Goal: Transaction & Acquisition: Purchase product/service

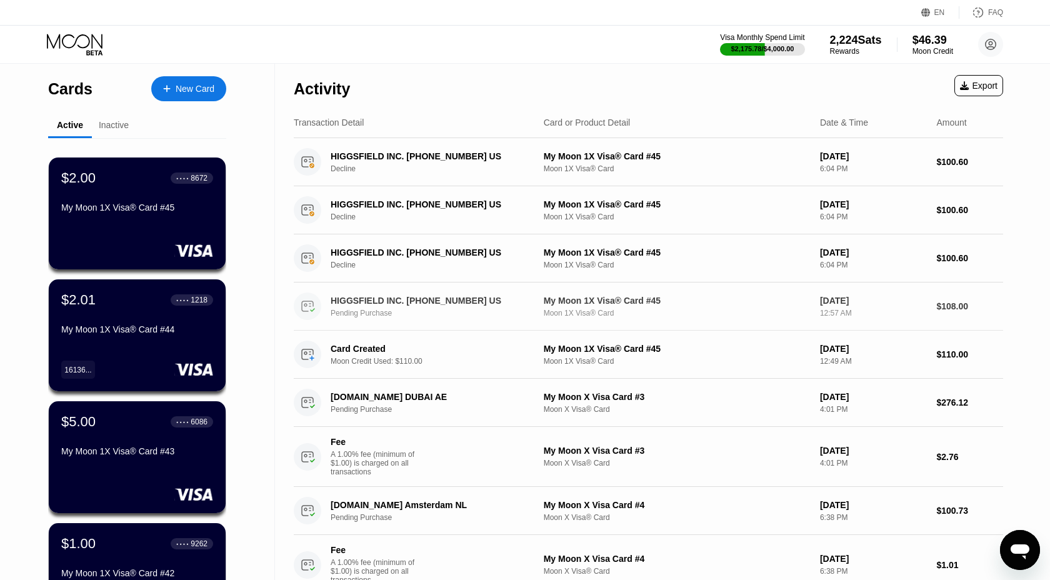
click at [470, 307] on div "HIGGSFIELD INC. [PHONE_NUMBER] US Pending Purchase" at bounding box center [439, 307] width 216 height 22
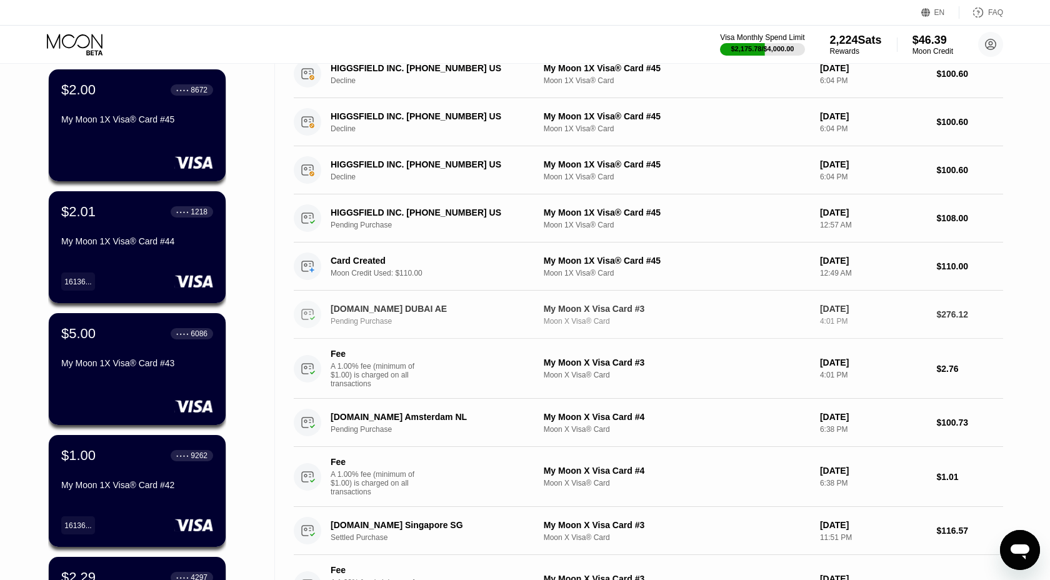
scroll to position [89, 0]
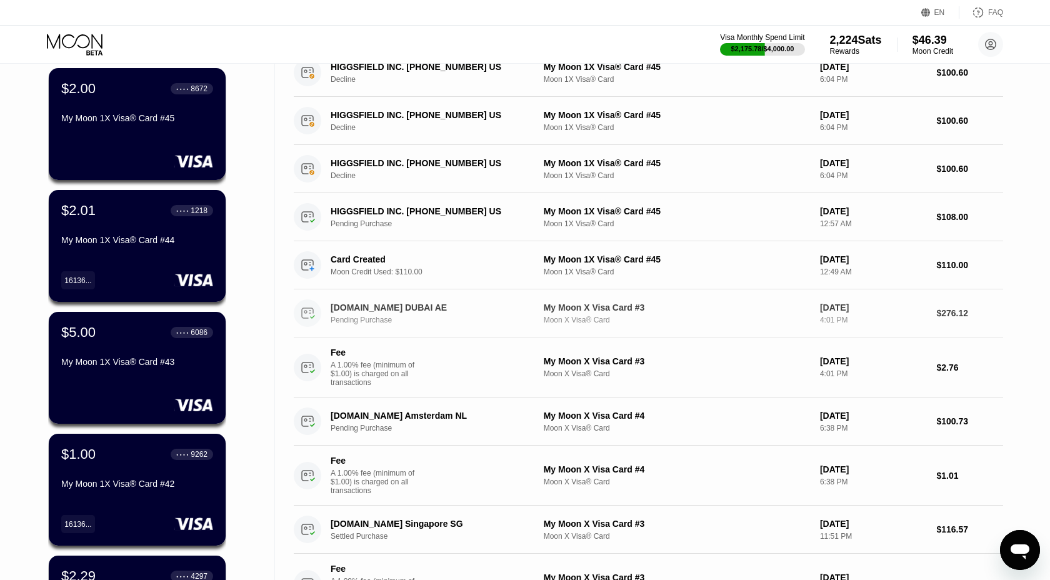
click at [432, 292] on div "[DOMAIN_NAME] DUBAI AE Pending Purchase My Moon X Visa Card #3 Moon X Visa® Car…" at bounding box center [648, 313] width 709 height 48
click at [406, 309] on div "[DOMAIN_NAME] DUBAI AE" at bounding box center [431, 307] width 201 height 10
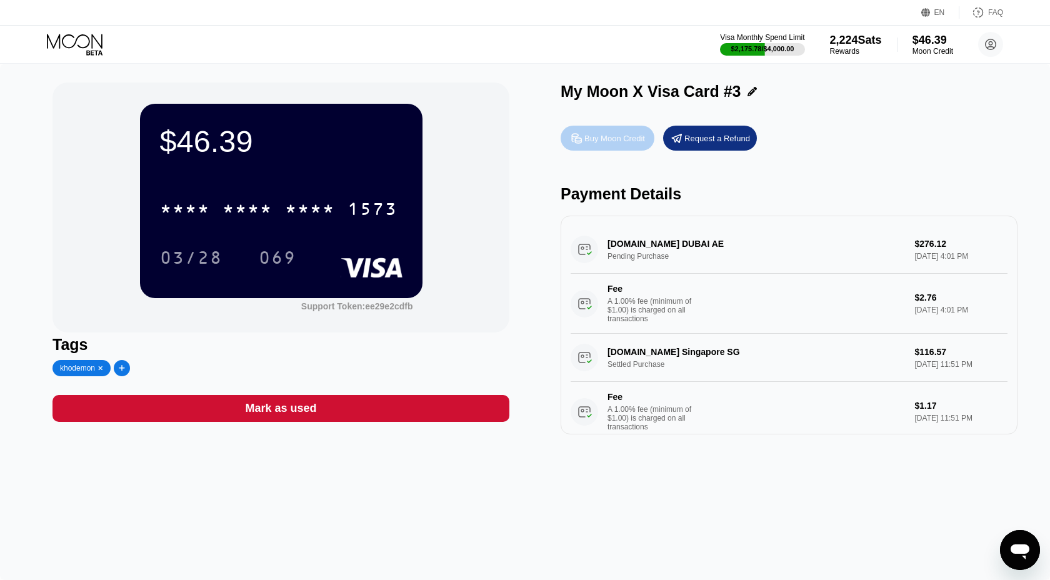
click at [606, 135] on div "Buy Moon Credit" at bounding box center [614, 138] width 61 height 11
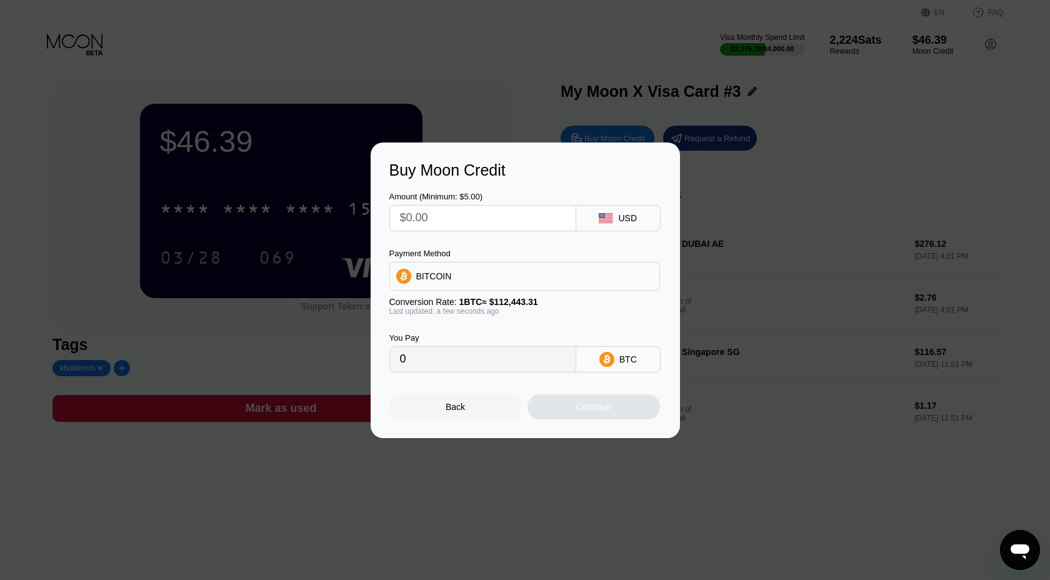
click at [457, 212] on input "text" at bounding box center [483, 218] width 166 height 25
type input "$2"
type input "0.00001779"
type input "$22"
type input "0.00019566"
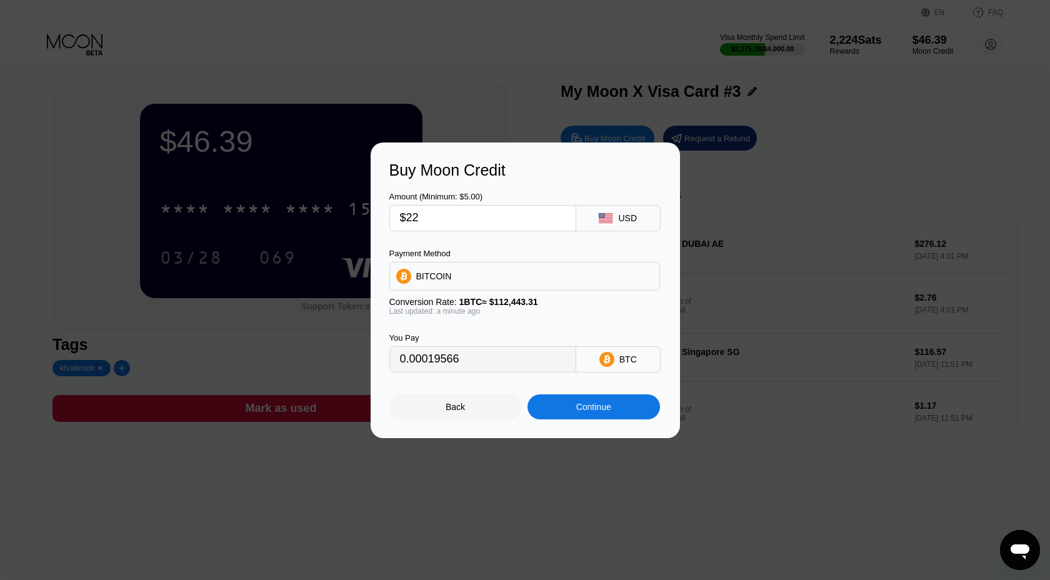
type input "$220"
type input "0.00195655"
type input "$22"
type input "0.00019566"
type input "$222"
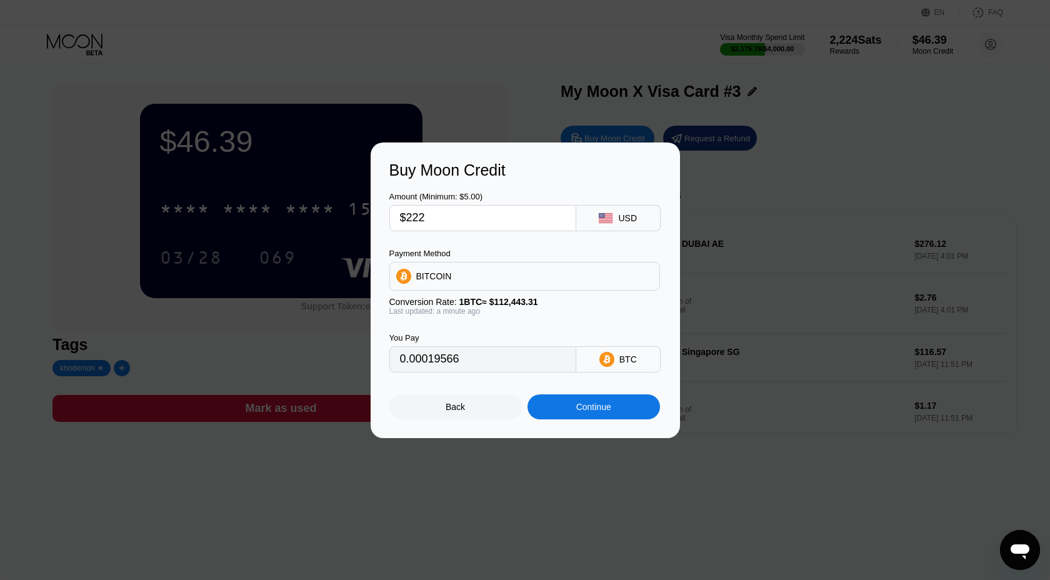
type input "0.00197433"
type input "$222"
type input "0.00196156"
click at [603, 412] on div "Continue" at bounding box center [593, 406] width 132 height 25
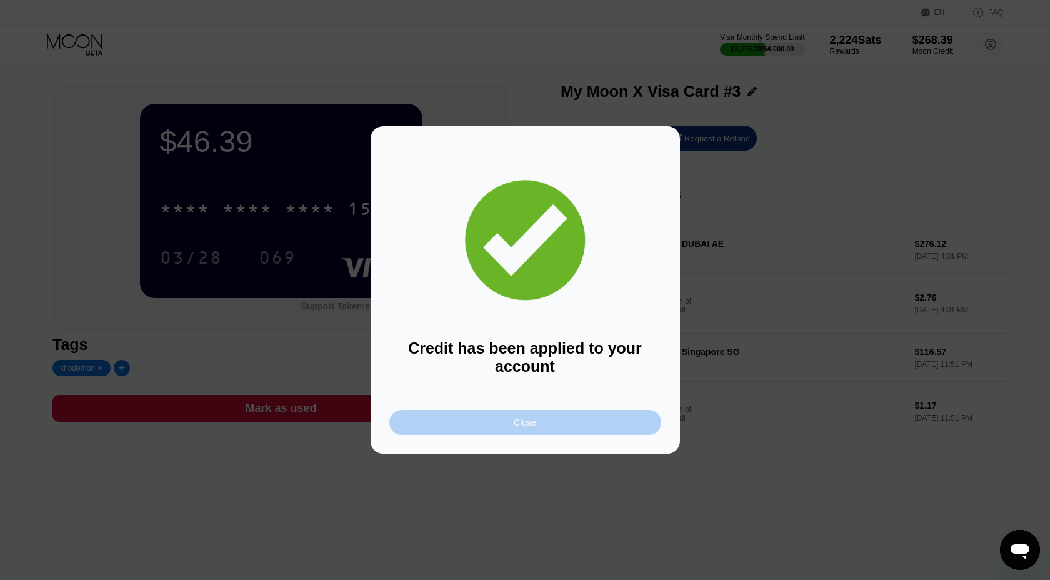
click at [563, 426] on div "Close" at bounding box center [525, 422] width 272 height 25
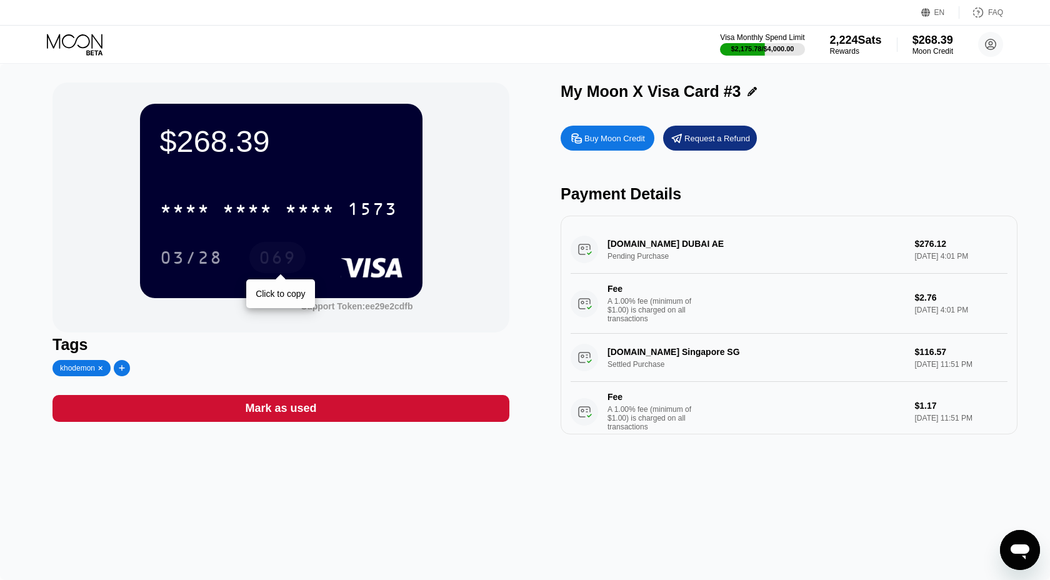
click at [271, 267] on div "069" at bounding box center [277, 259] width 37 height 20
